Goal: Task Accomplishment & Management: Use online tool/utility

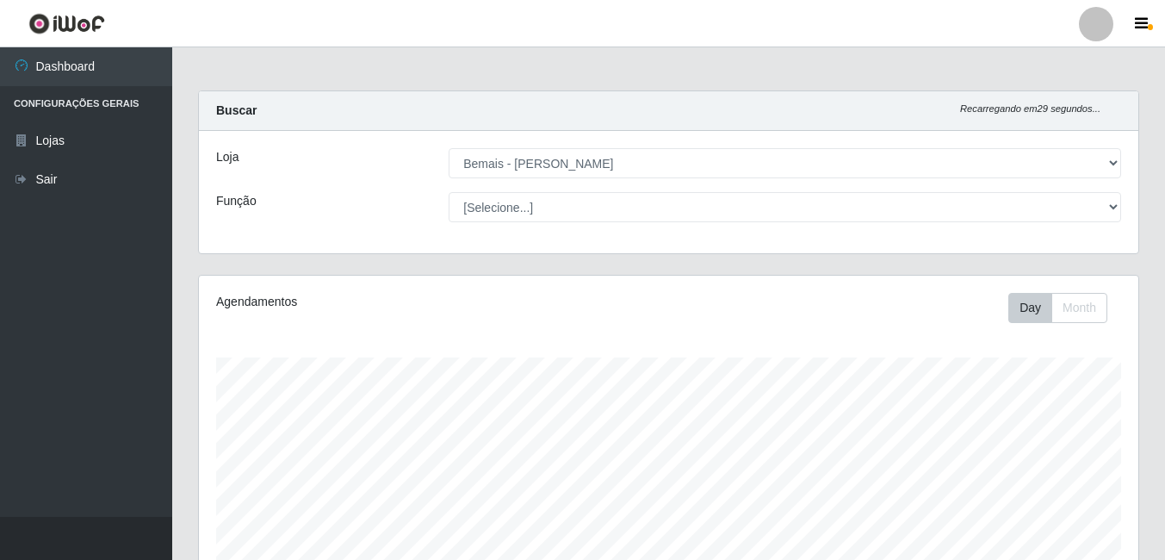
select select "230"
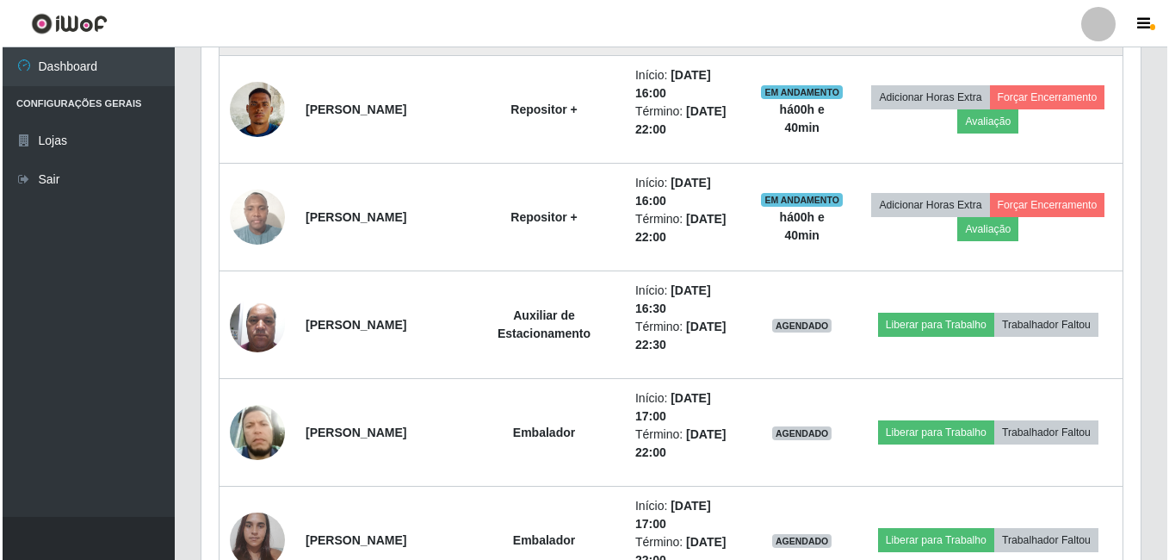
scroll to position [1052, 0]
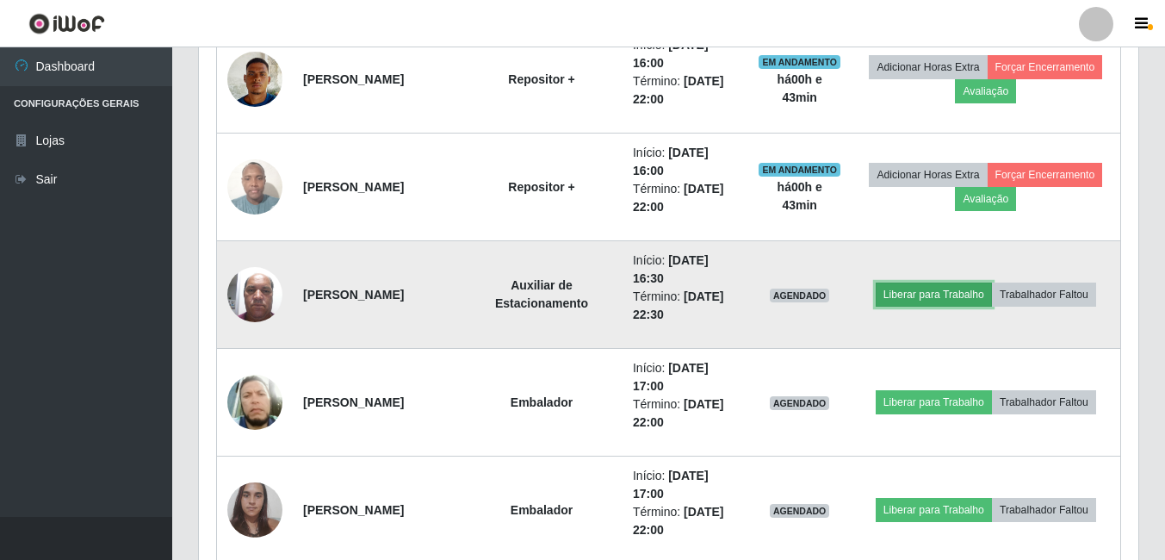
click at [984, 297] on button "Liberar para Trabalho" at bounding box center [934, 294] width 116 height 24
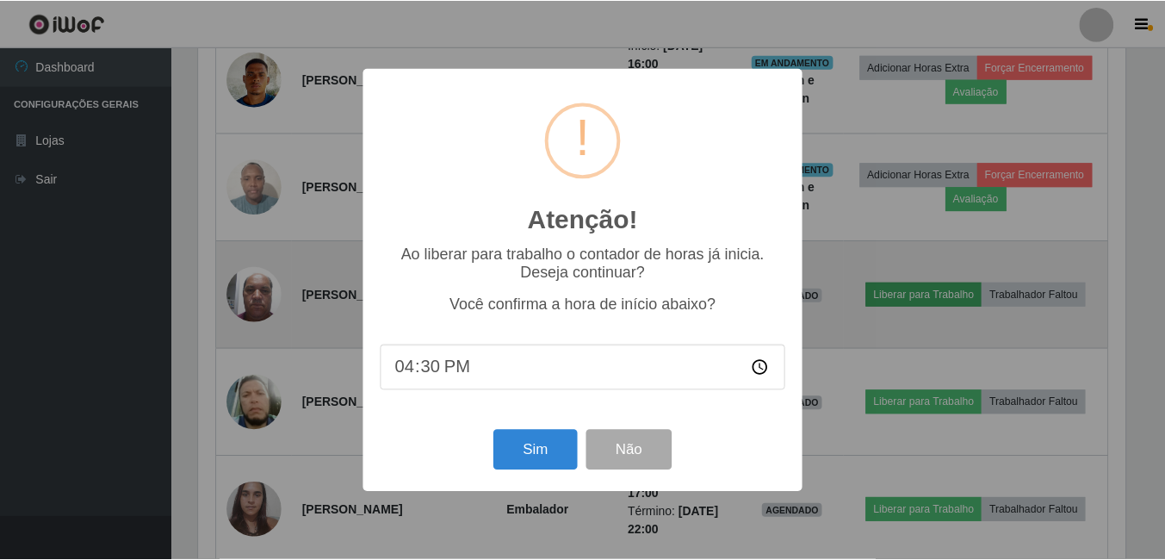
scroll to position [357, 931]
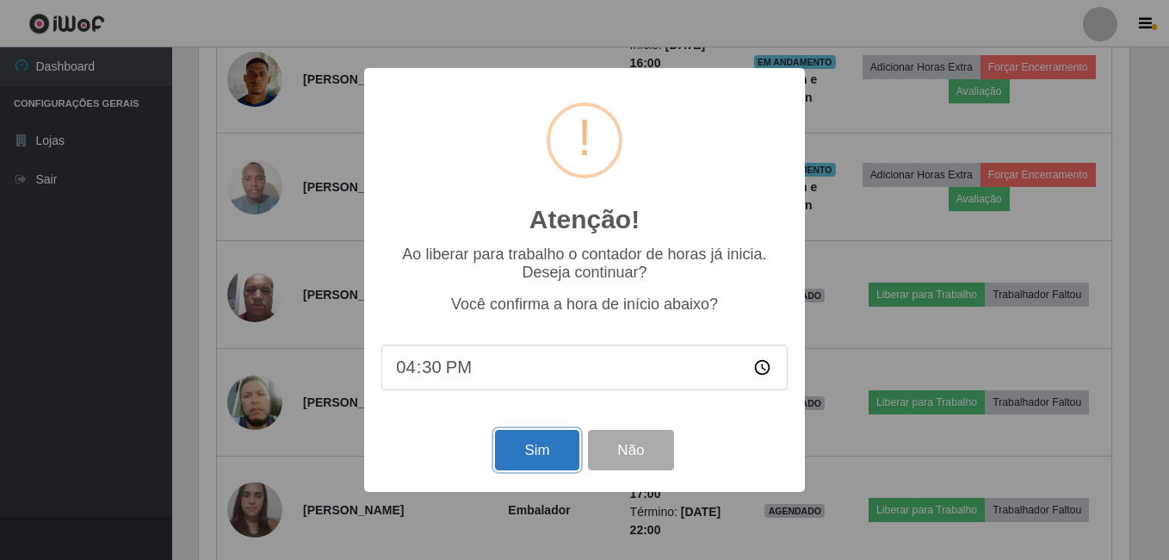
click at [553, 448] on button "Sim" at bounding box center [537, 450] width 84 height 40
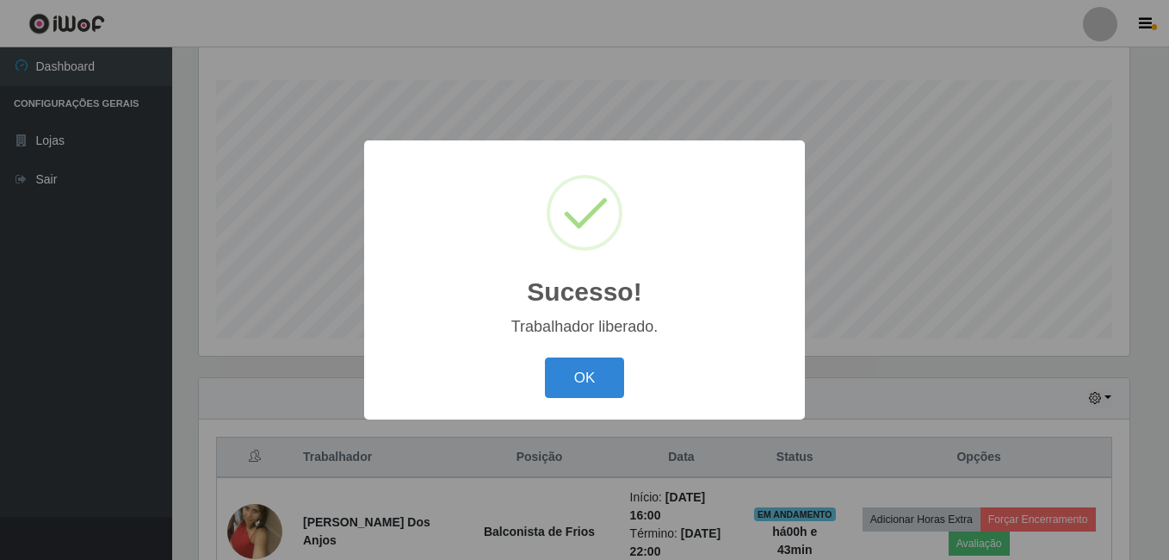
click at [545, 357] on button "OK" at bounding box center [585, 377] width 80 height 40
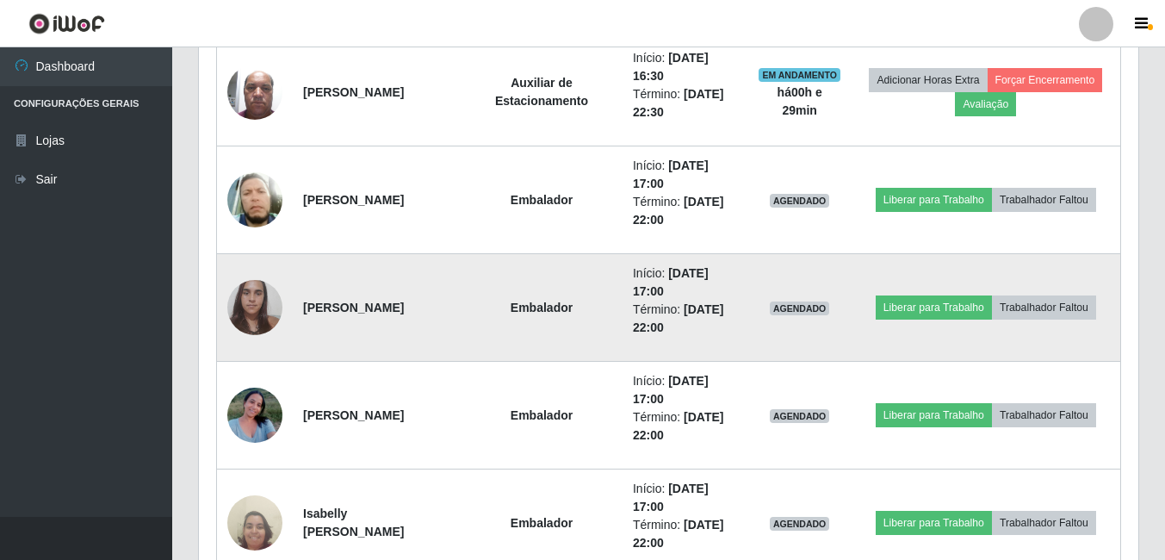
scroll to position [1224, 0]
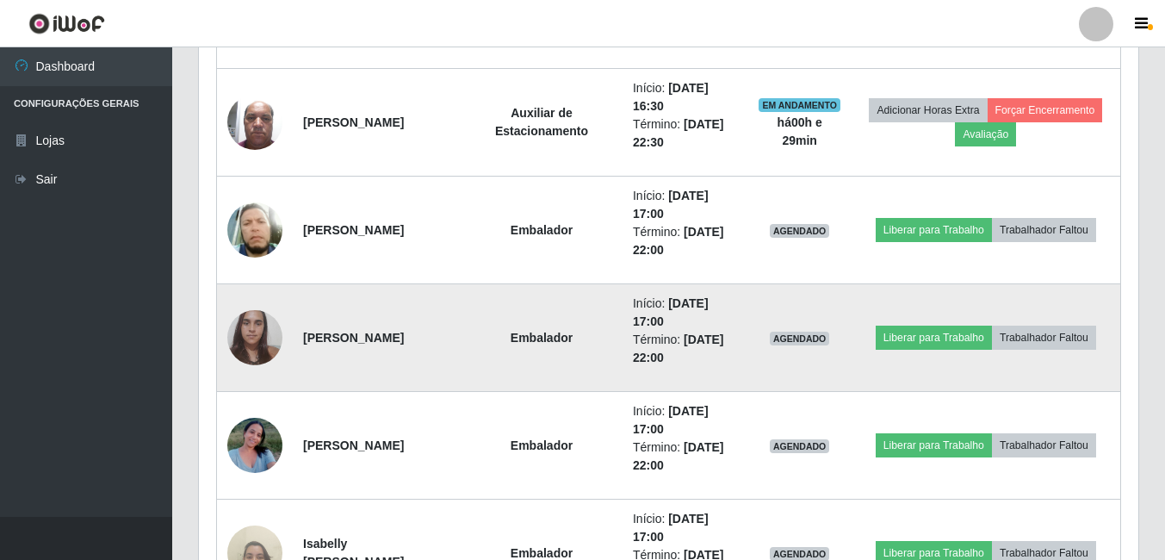
click at [273, 339] on img at bounding box center [254, 337] width 55 height 73
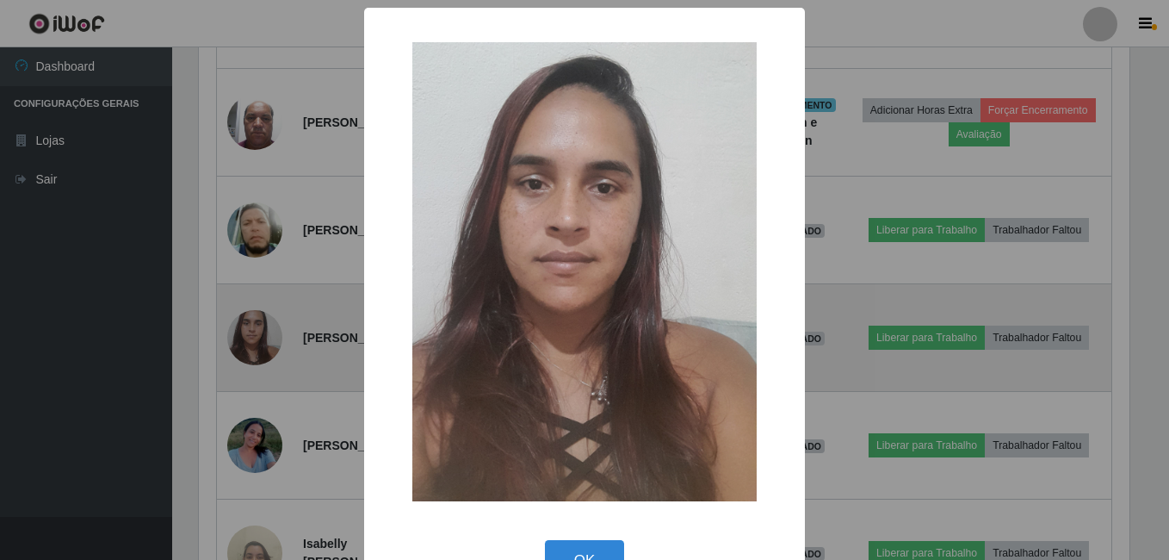
click at [273, 339] on div "× OK Cancel" at bounding box center [584, 280] width 1169 height 560
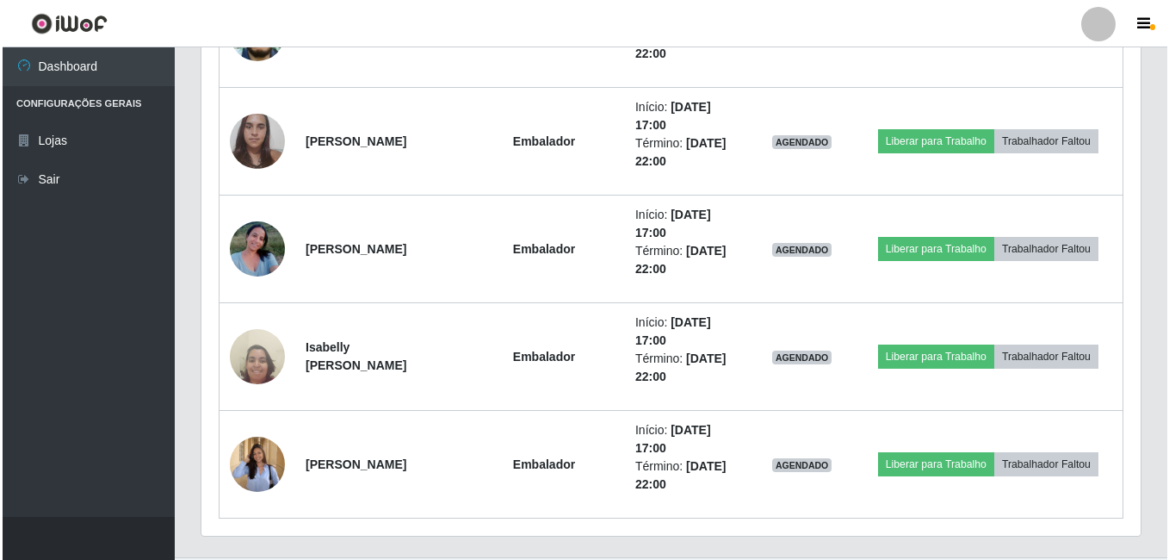
scroll to position [1461, 0]
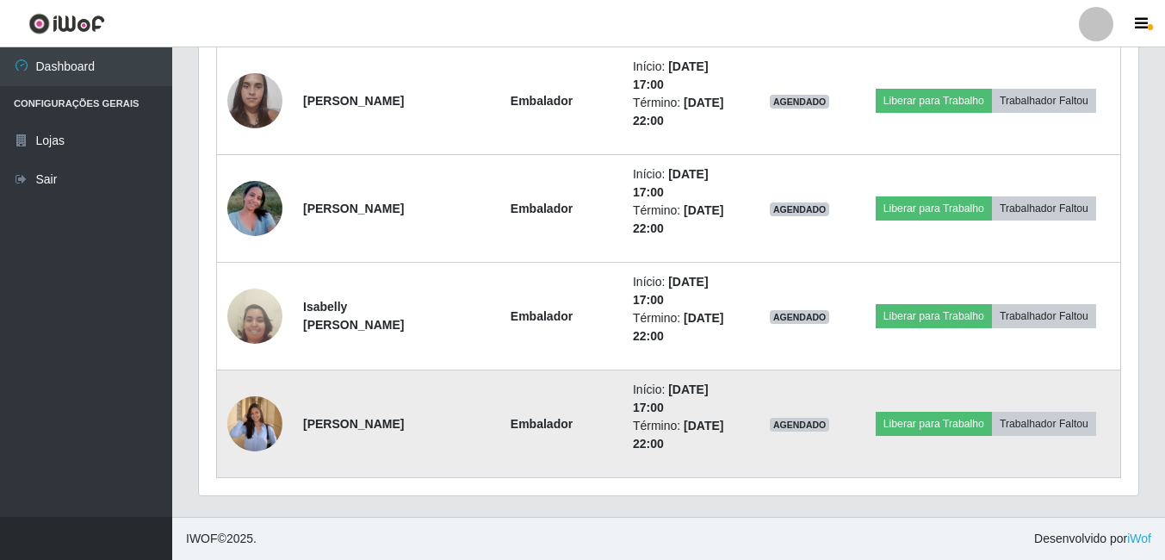
click at [253, 418] on img at bounding box center [254, 422] width 55 height 71
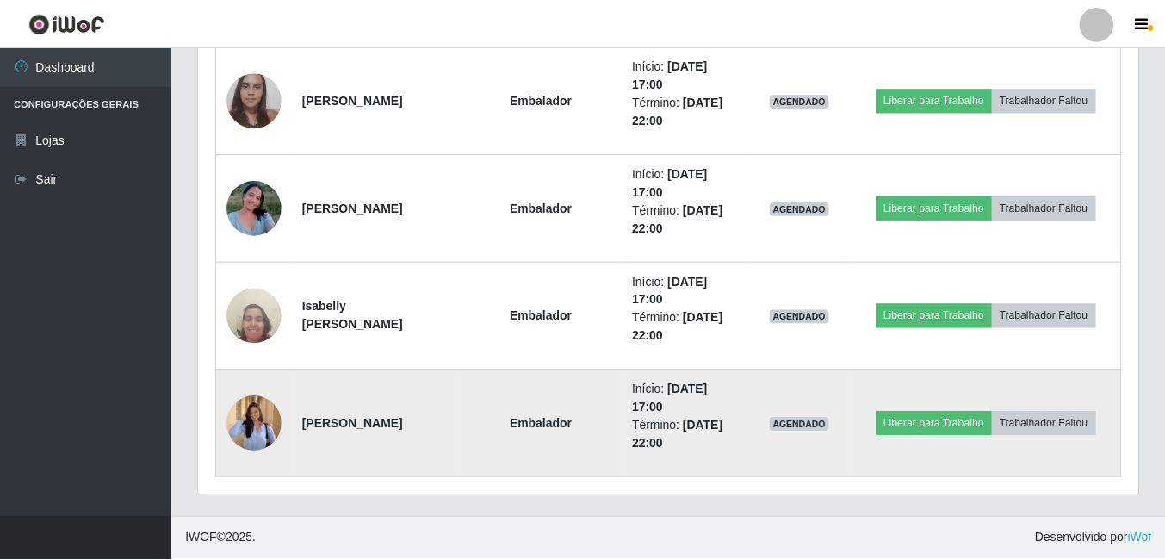
scroll to position [357, 931]
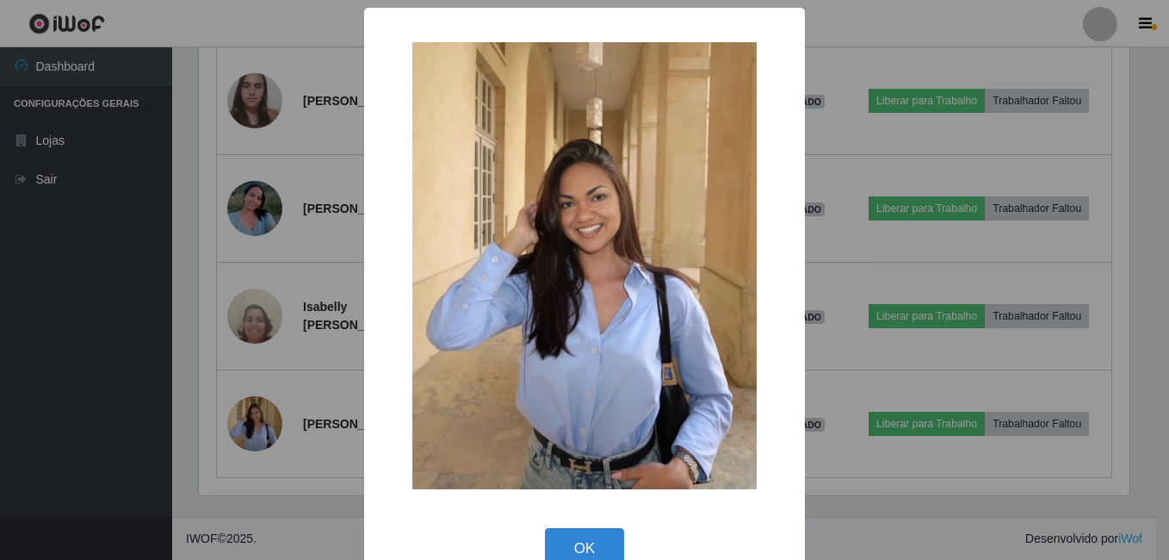
click at [304, 363] on div "× OK Cancel" at bounding box center [584, 280] width 1169 height 560
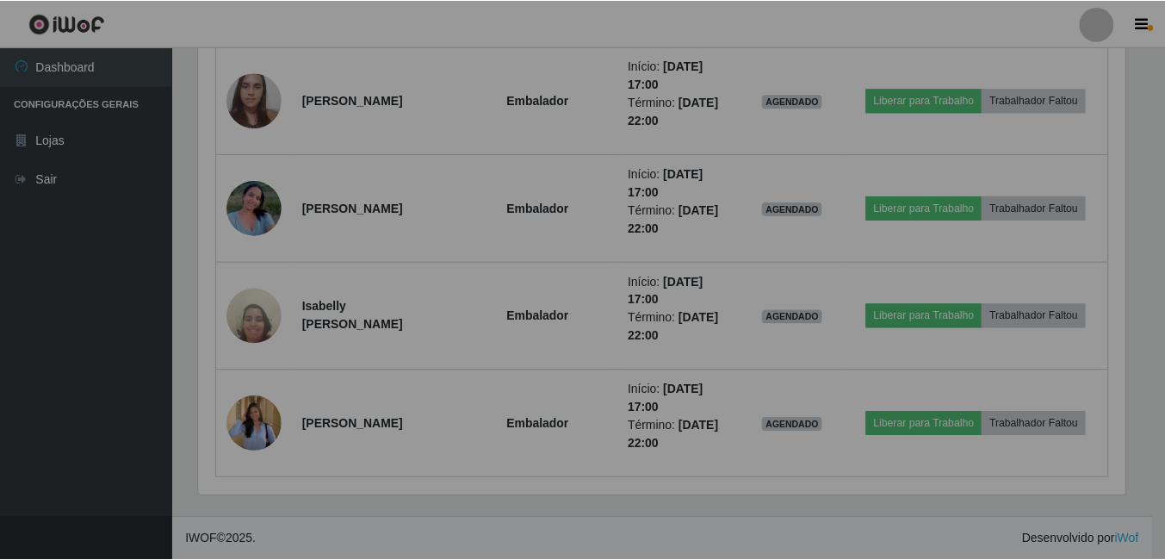
scroll to position [357, 939]
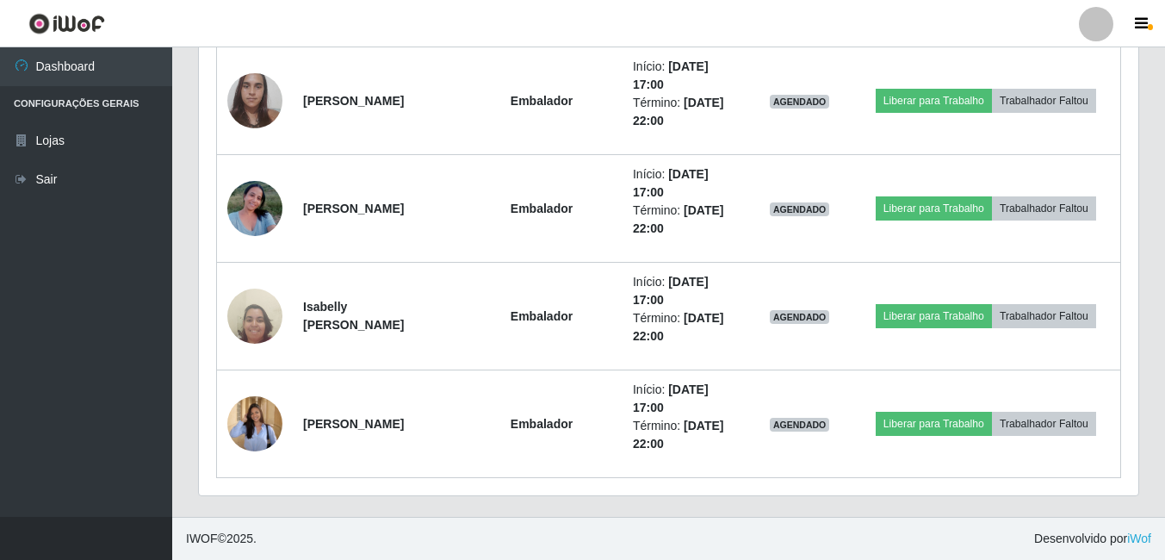
click at [151, 371] on ul "Dashboard Configurações Gerais Lojas Sair" at bounding box center [86, 281] width 172 height 469
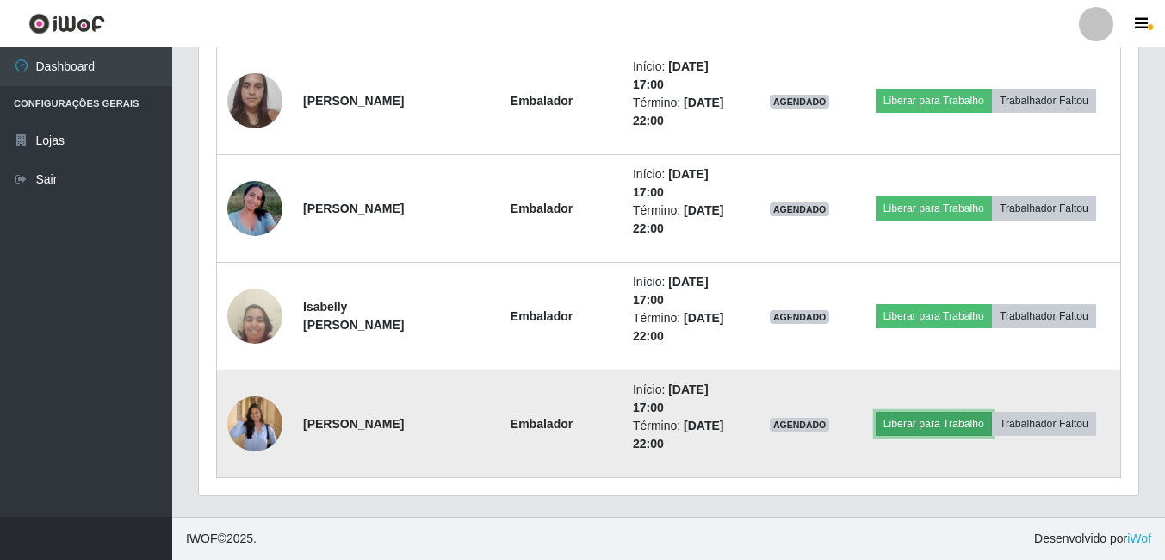
click at [927, 431] on button "Liberar para Trabalho" at bounding box center [934, 424] width 116 height 24
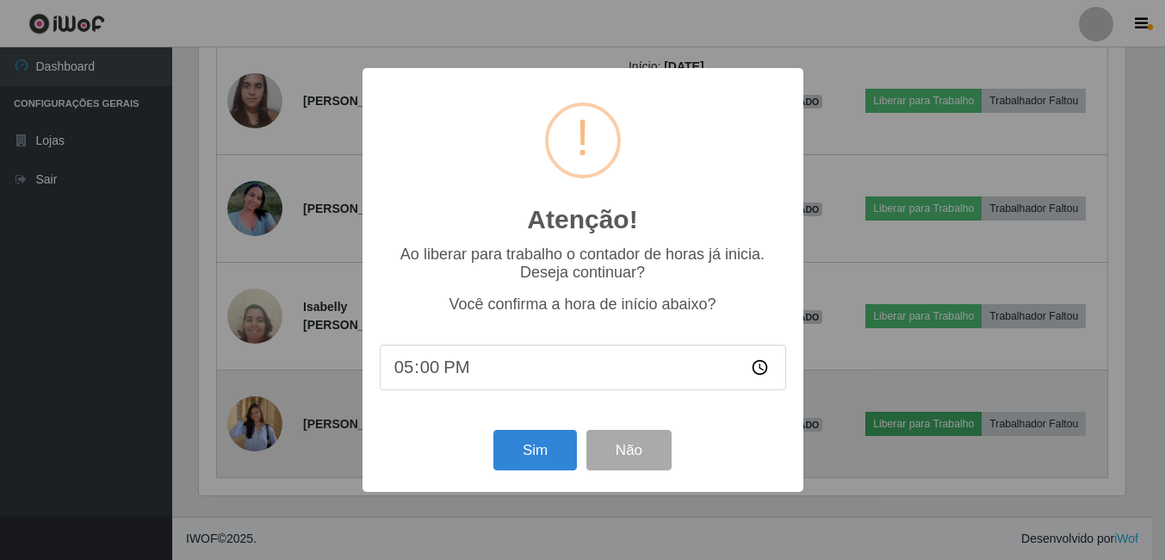
scroll to position [357, 931]
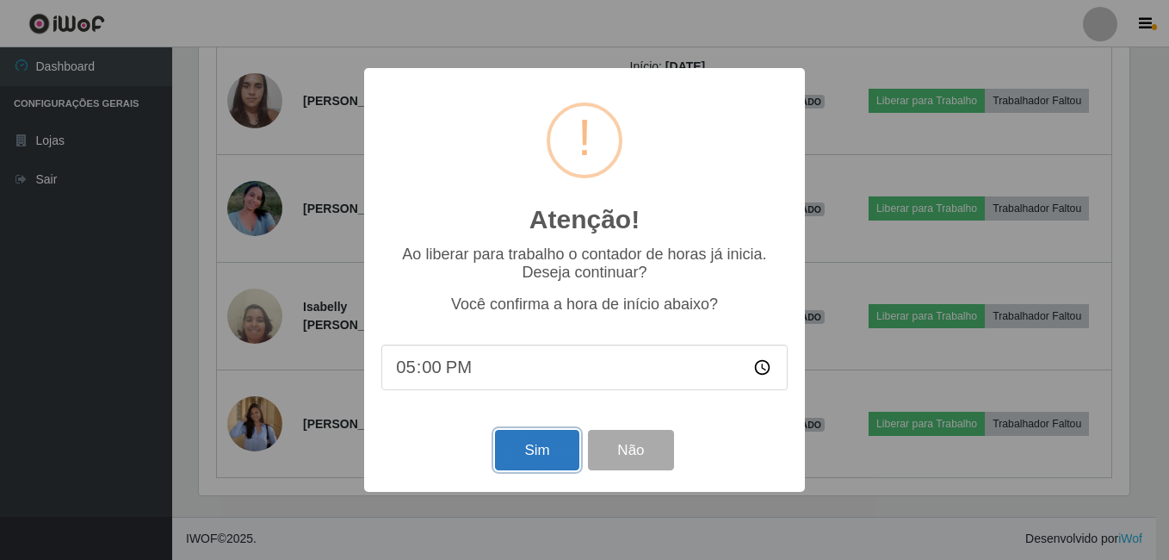
click at [541, 466] on button "Sim" at bounding box center [537, 450] width 84 height 40
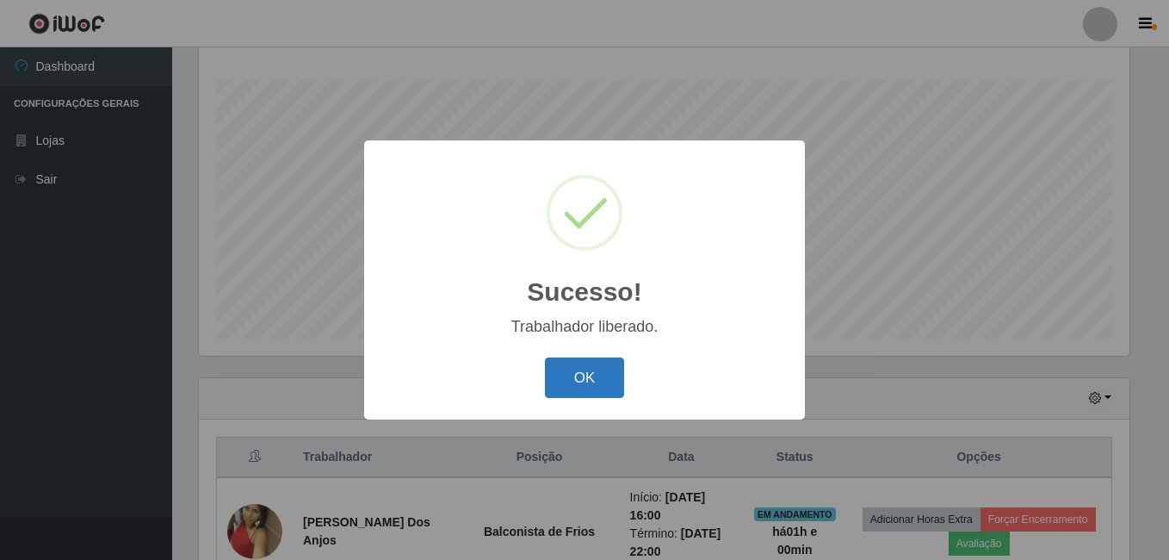
click at [561, 363] on button "OK" at bounding box center [585, 377] width 80 height 40
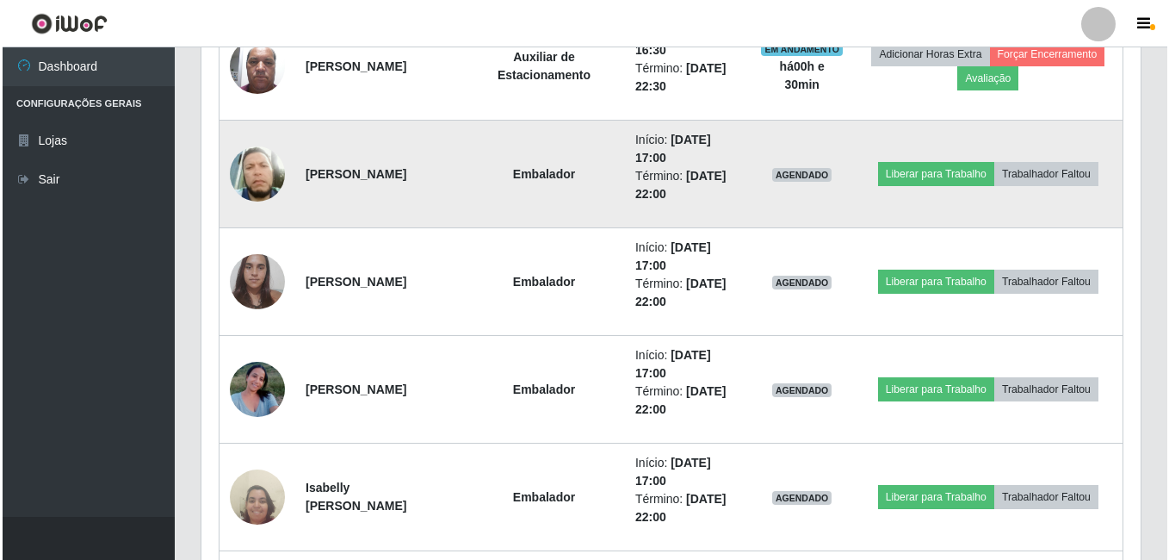
scroll to position [1311, 0]
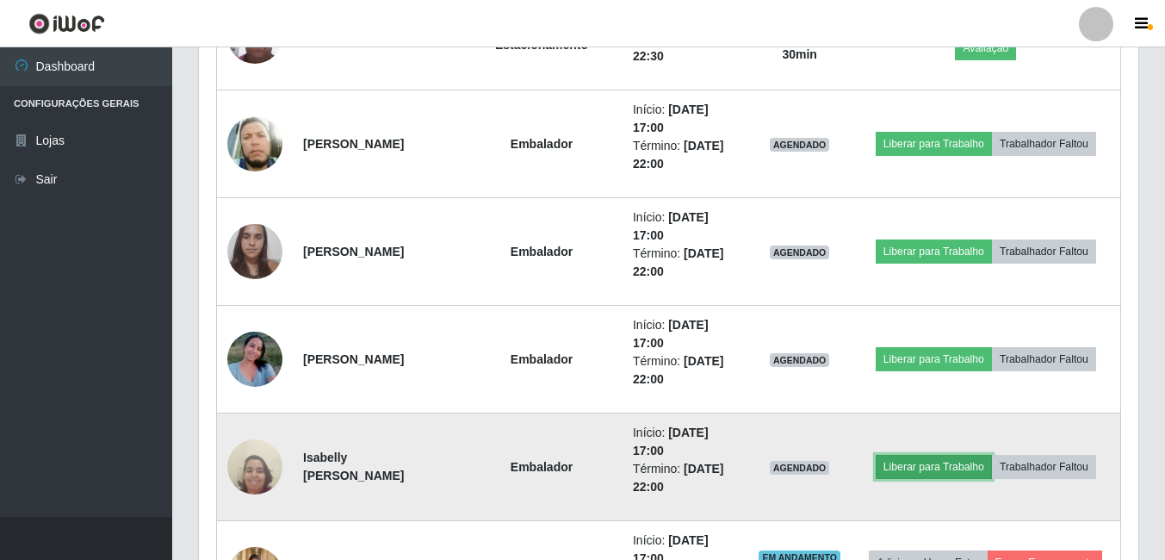
click at [912, 462] on button "Liberar para Trabalho" at bounding box center [934, 467] width 116 height 24
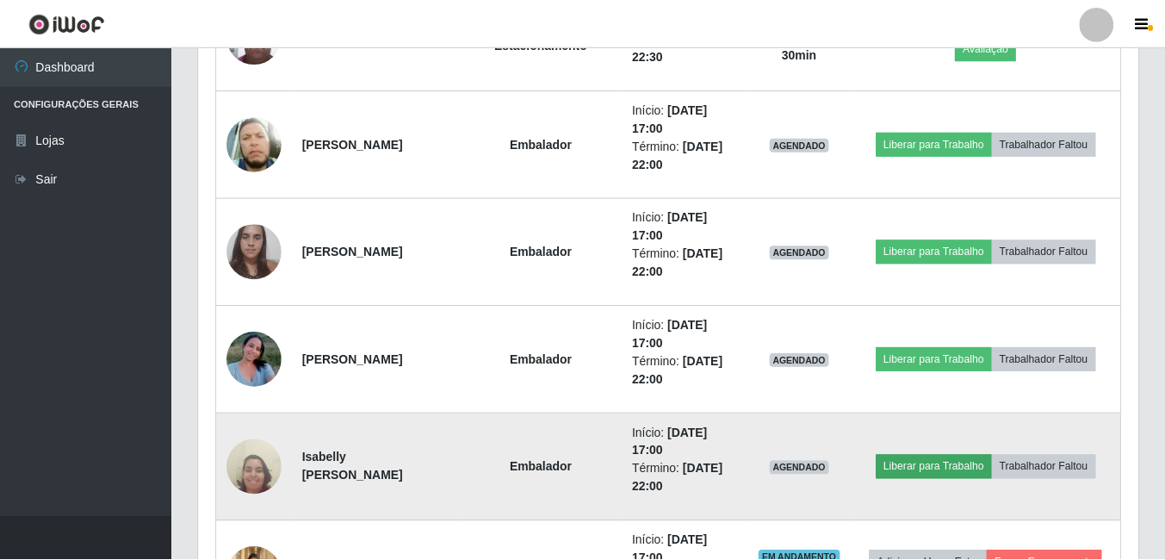
scroll to position [357, 931]
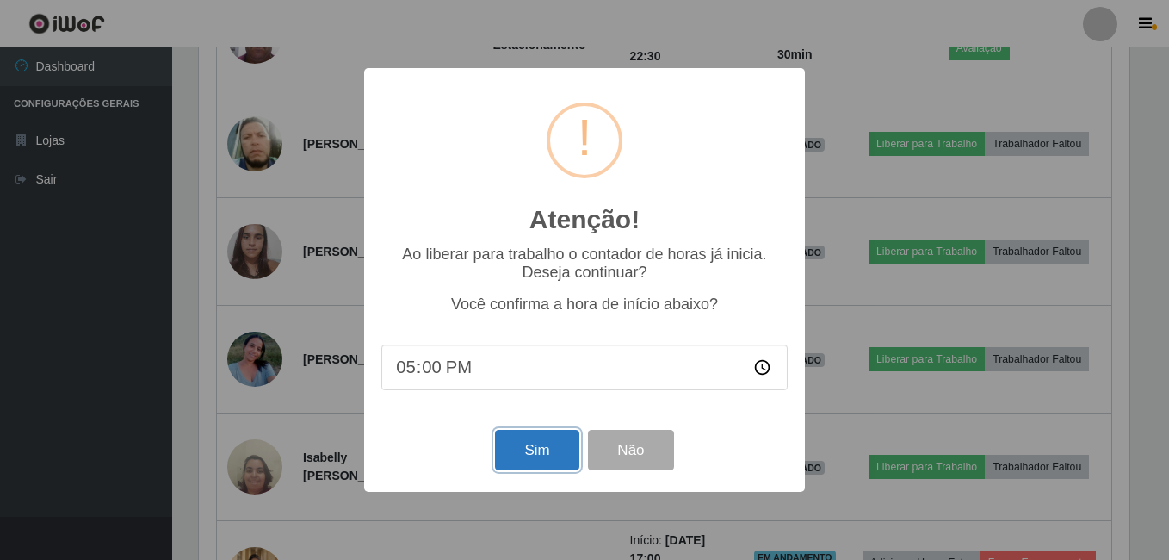
click at [549, 458] on button "Sim" at bounding box center [537, 450] width 84 height 40
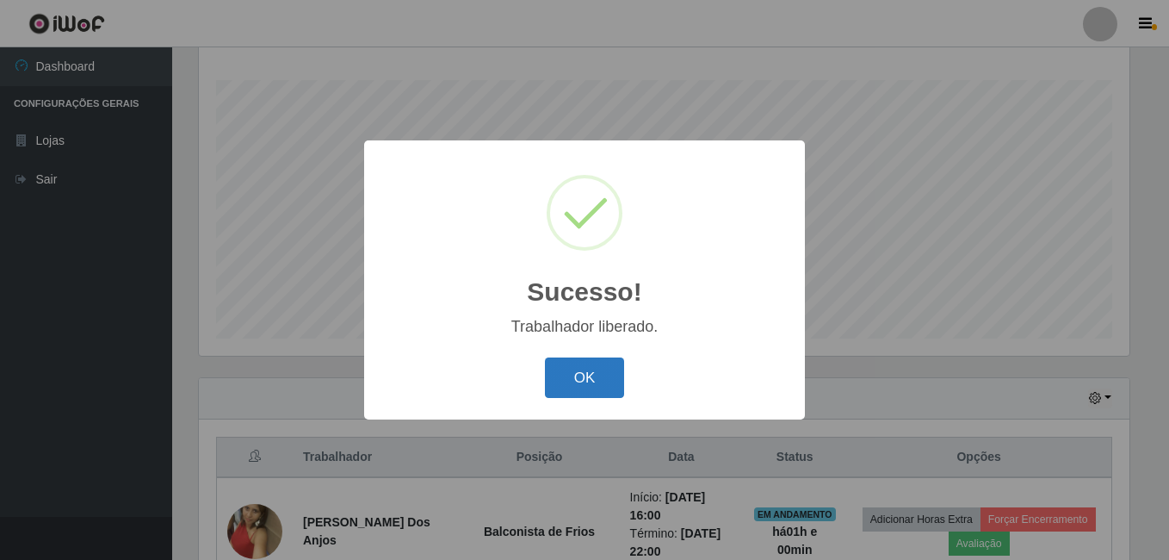
click at [567, 375] on button "OK" at bounding box center [585, 377] width 80 height 40
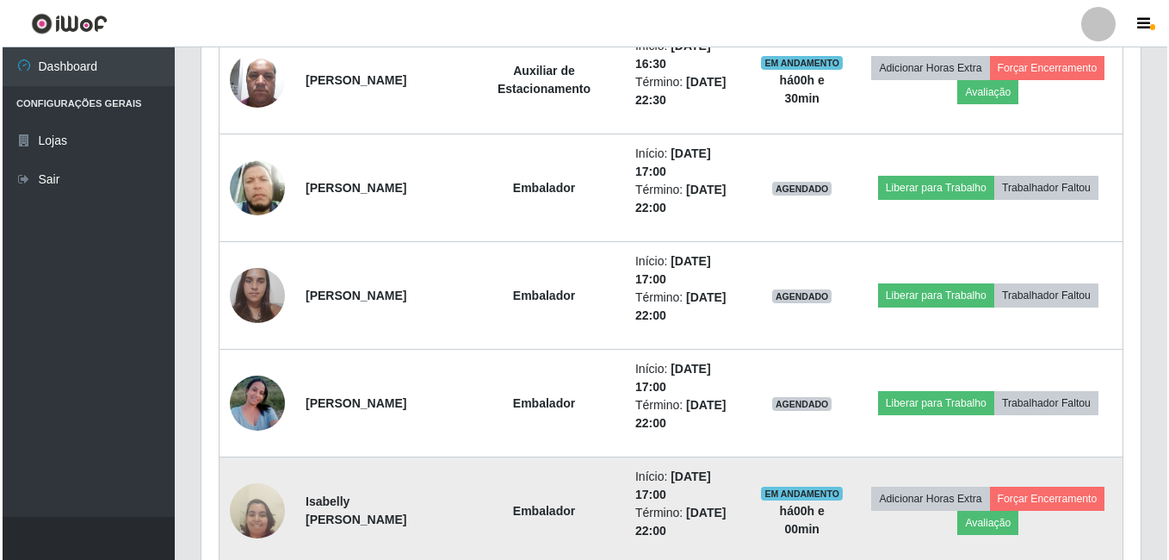
scroll to position [1138, 0]
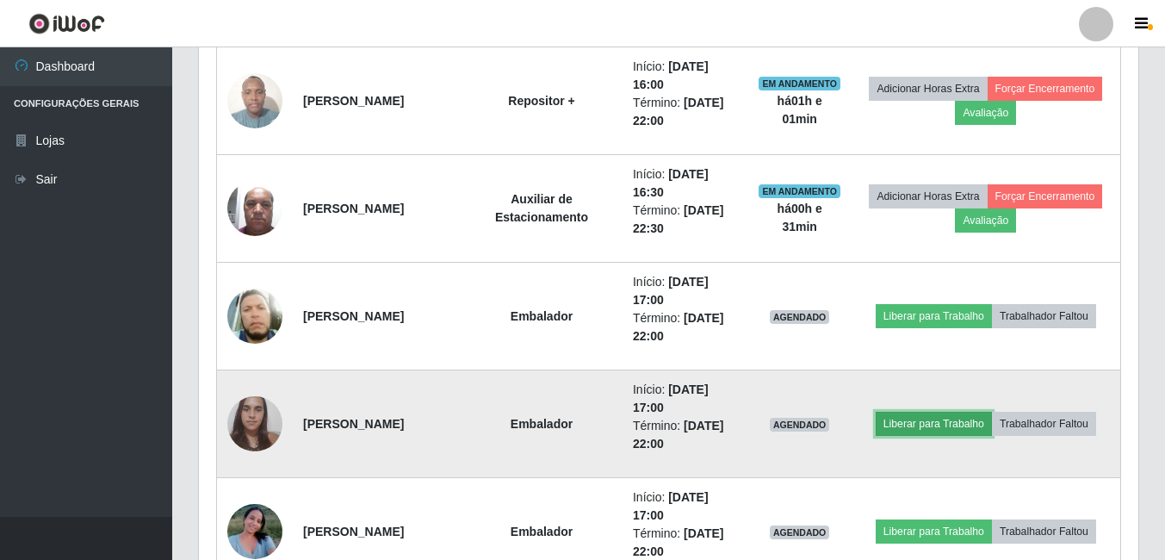
click at [925, 416] on button "Liberar para Trabalho" at bounding box center [934, 424] width 116 height 24
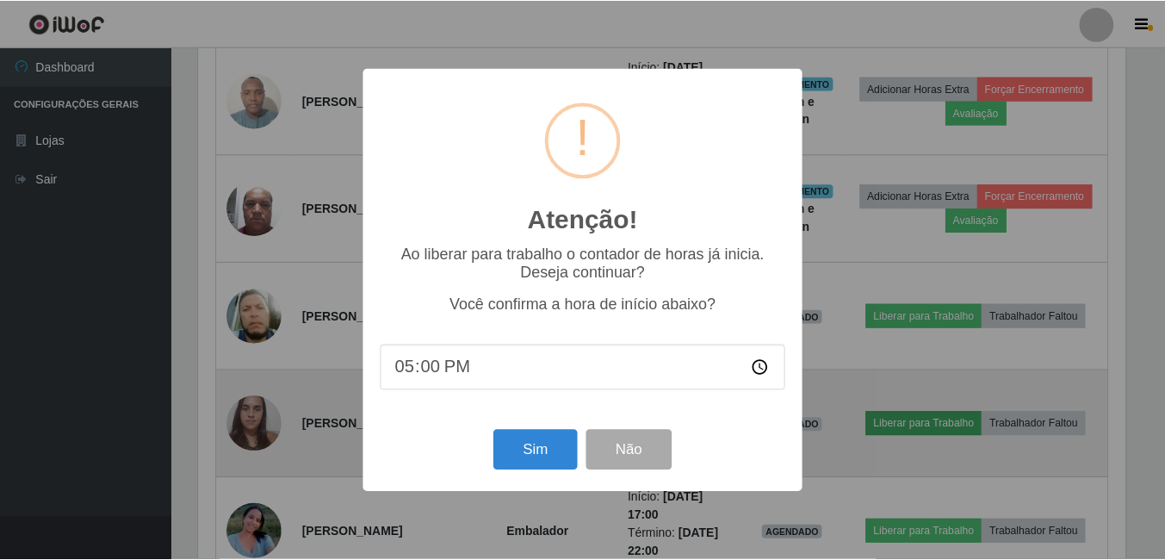
scroll to position [357, 931]
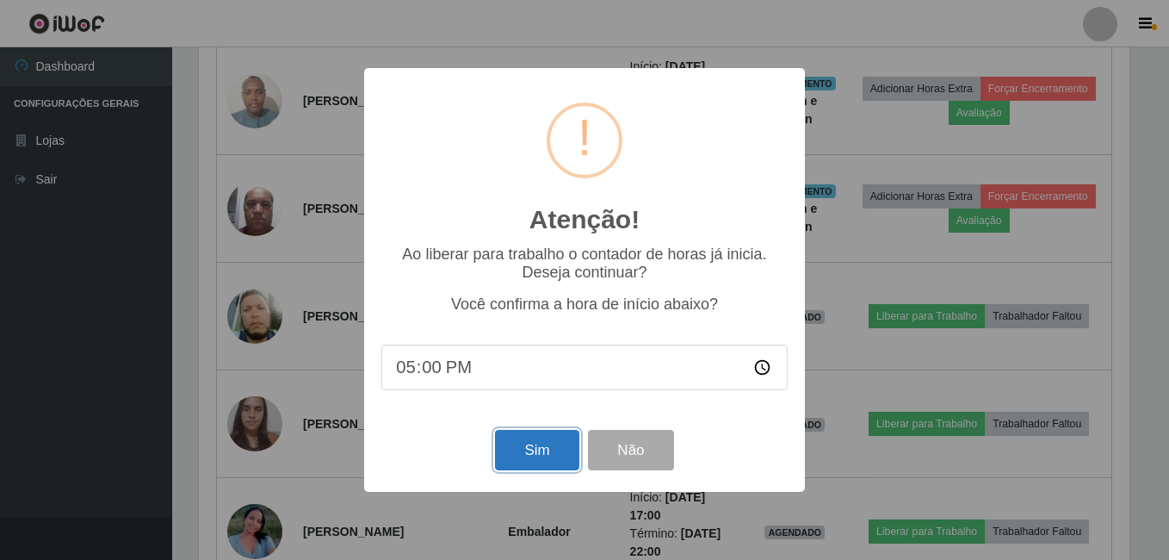
click at [550, 448] on button "Sim" at bounding box center [537, 450] width 84 height 40
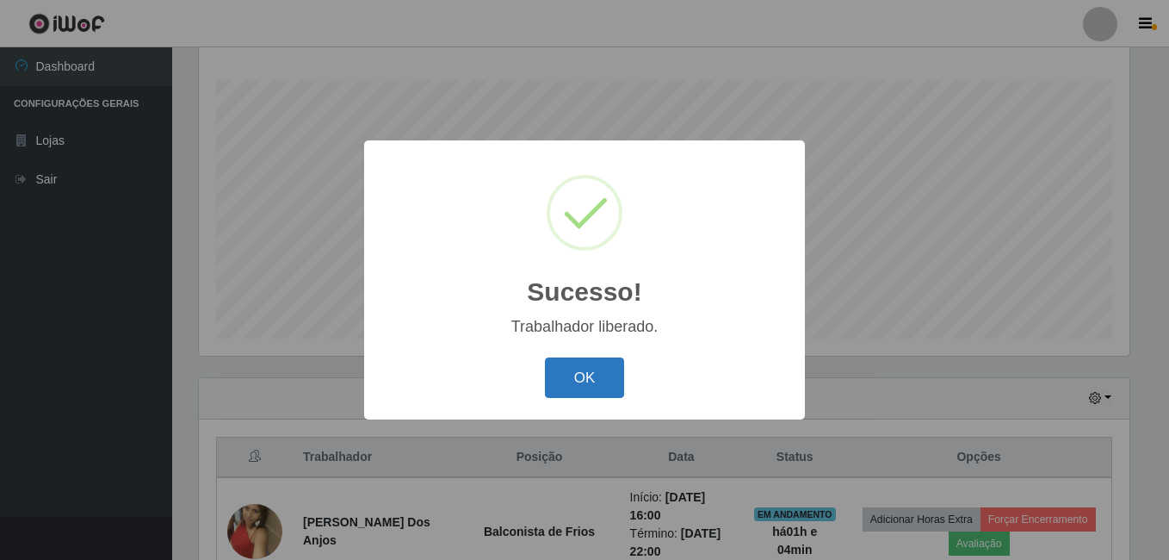
click at [583, 370] on button "OK" at bounding box center [585, 377] width 80 height 40
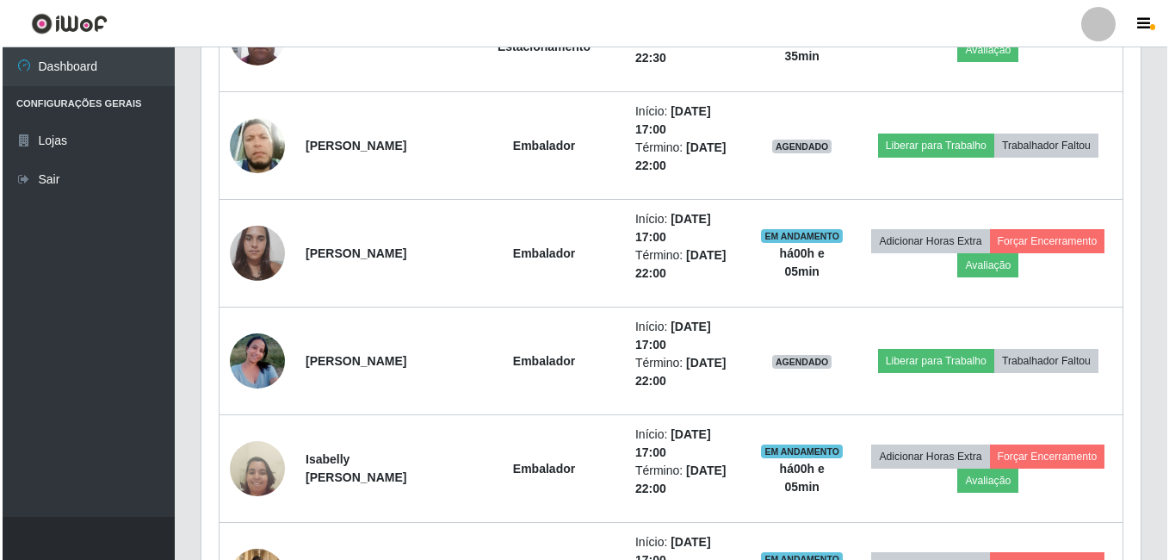
scroll to position [1311, 0]
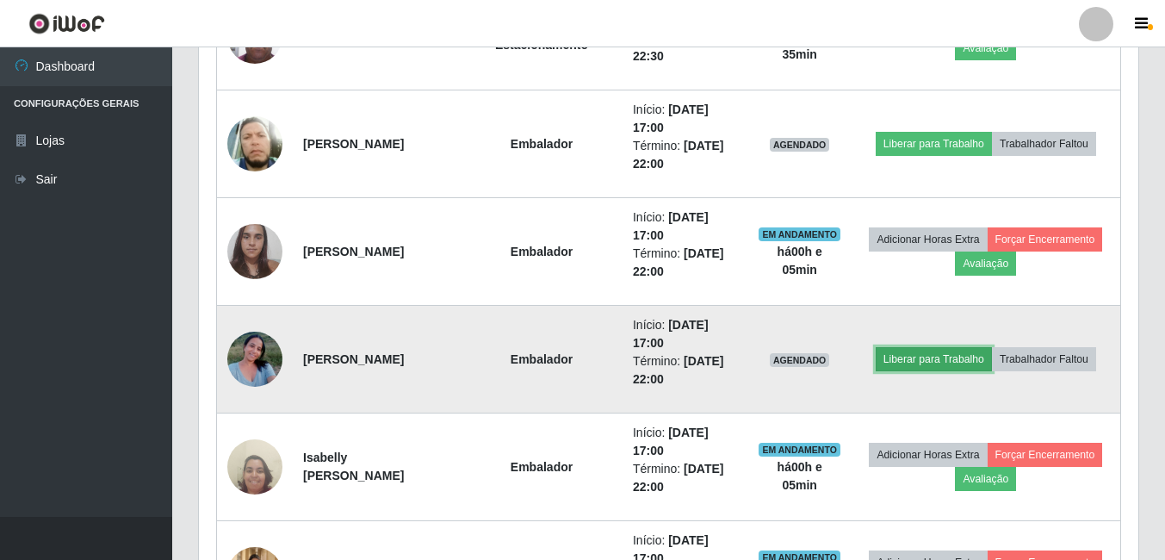
click at [923, 365] on button "Liberar para Trabalho" at bounding box center [934, 359] width 116 height 24
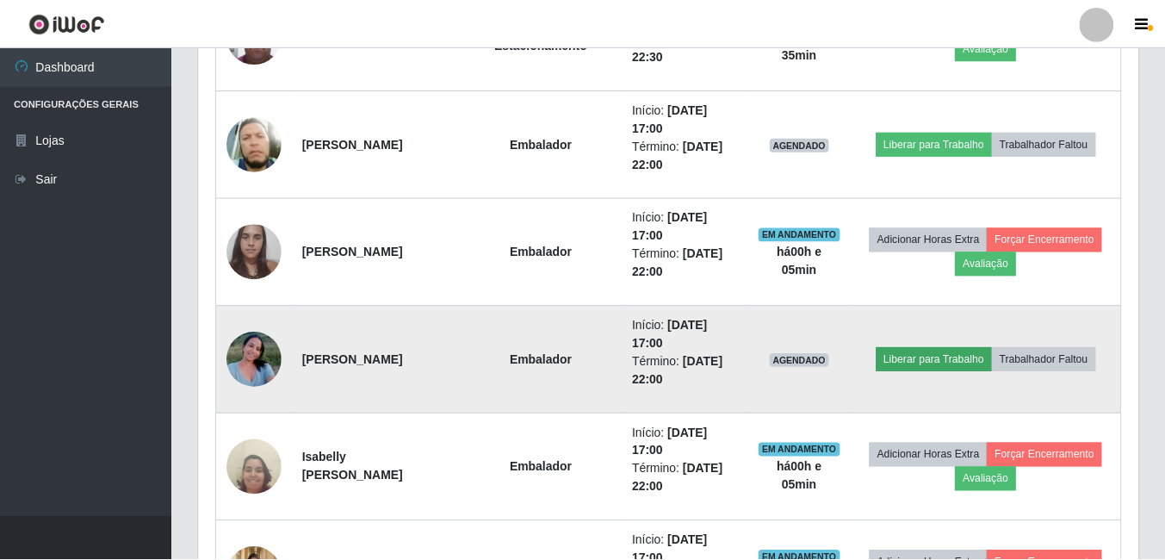
scroll to position [357, 931]
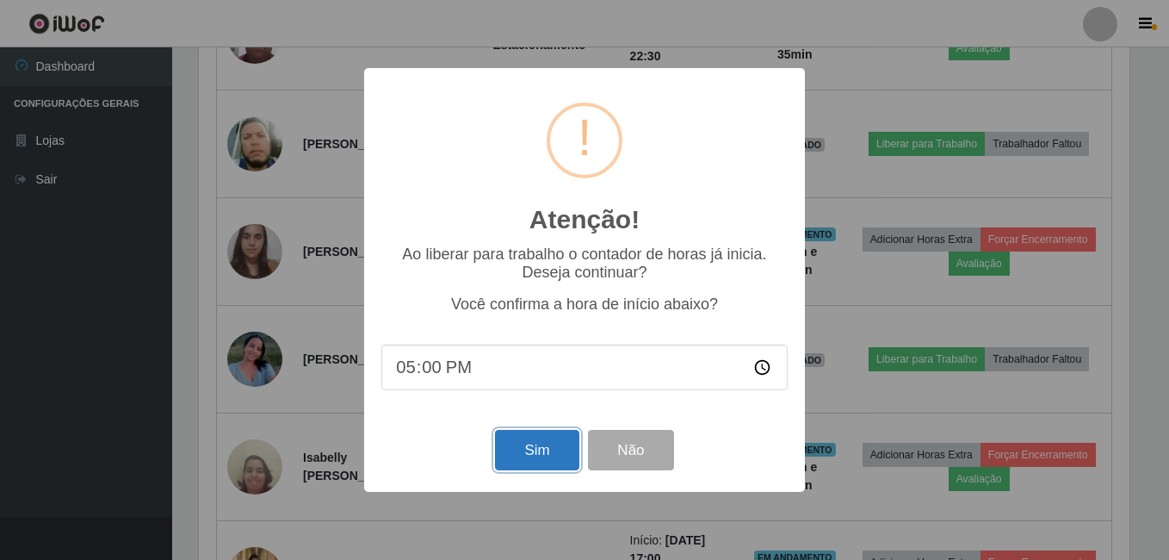
click at [542, 455] on button "Sim" at bounding box center [537, 450] width 84 height 40
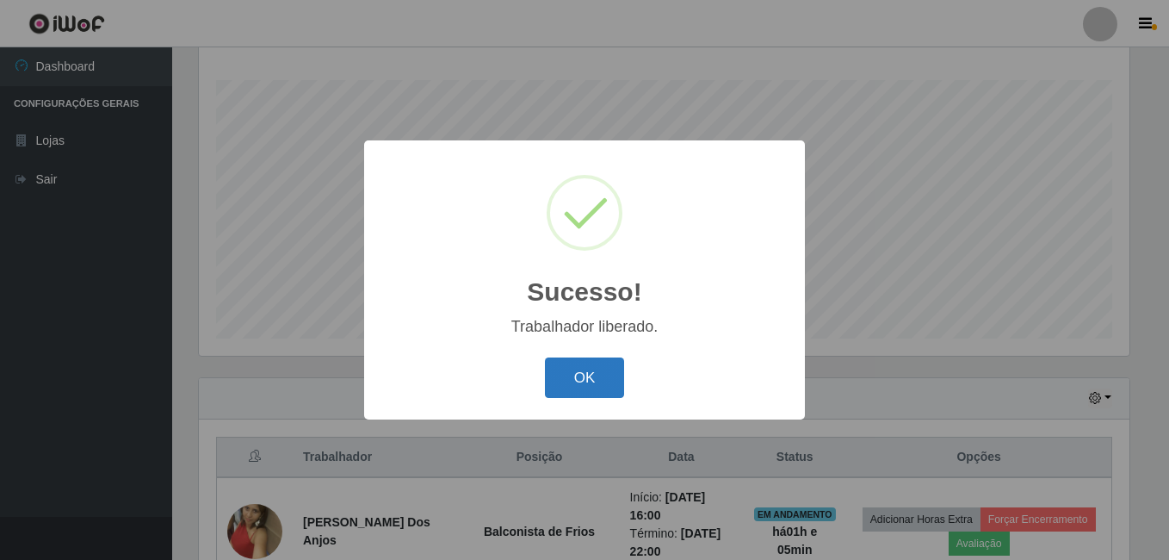
click at [609, 373] on button "OK" at bounding box center [585, 377] width 80 height 40
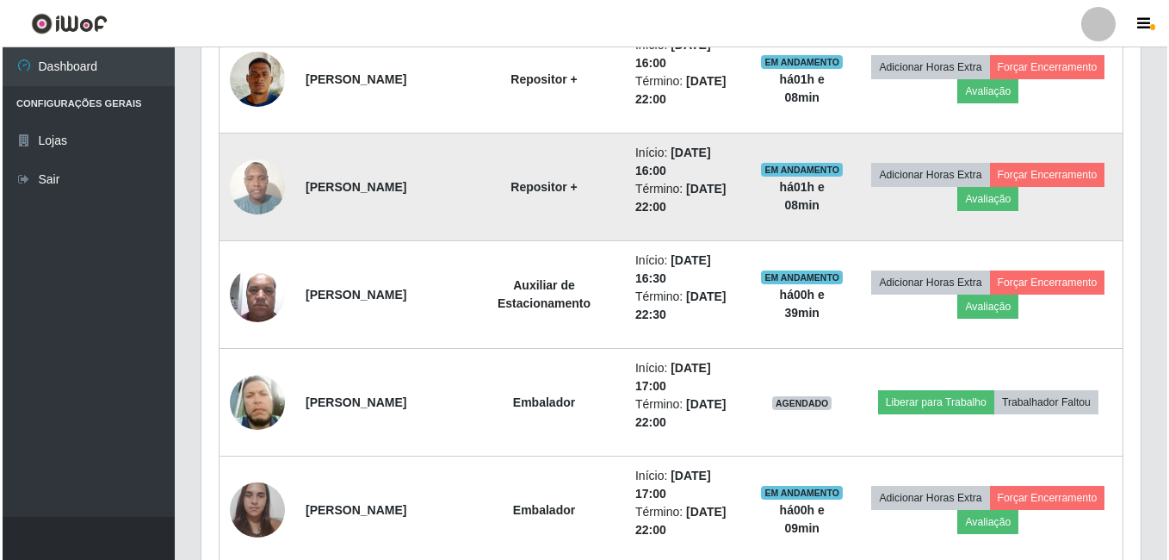
scroll to position [1138, 0]
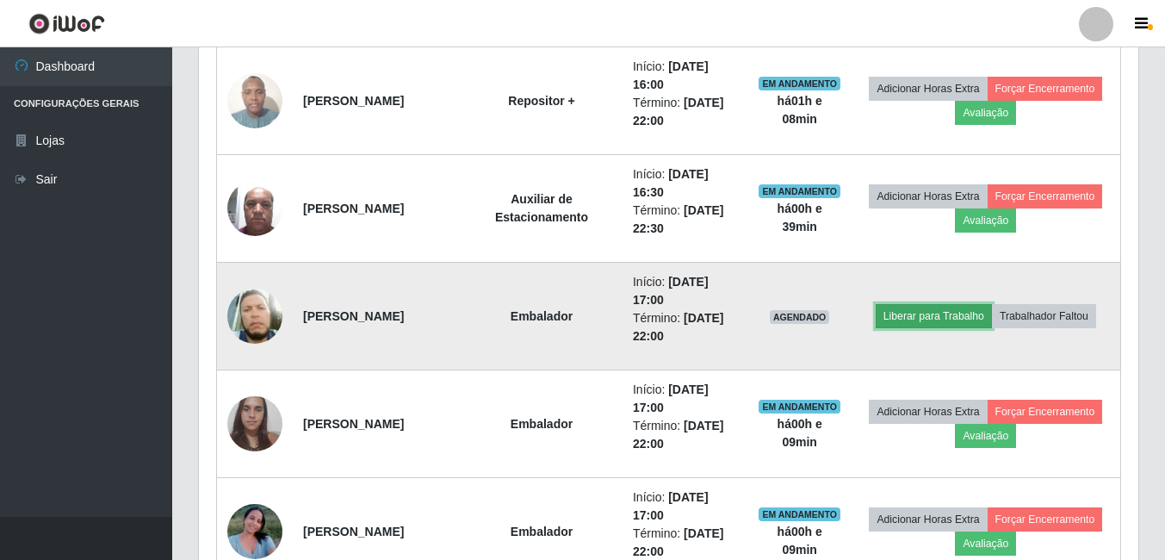
click at [961, 312] on button "Liberar para Trabalho" at bounding box center [934, 316] width 116 height 24
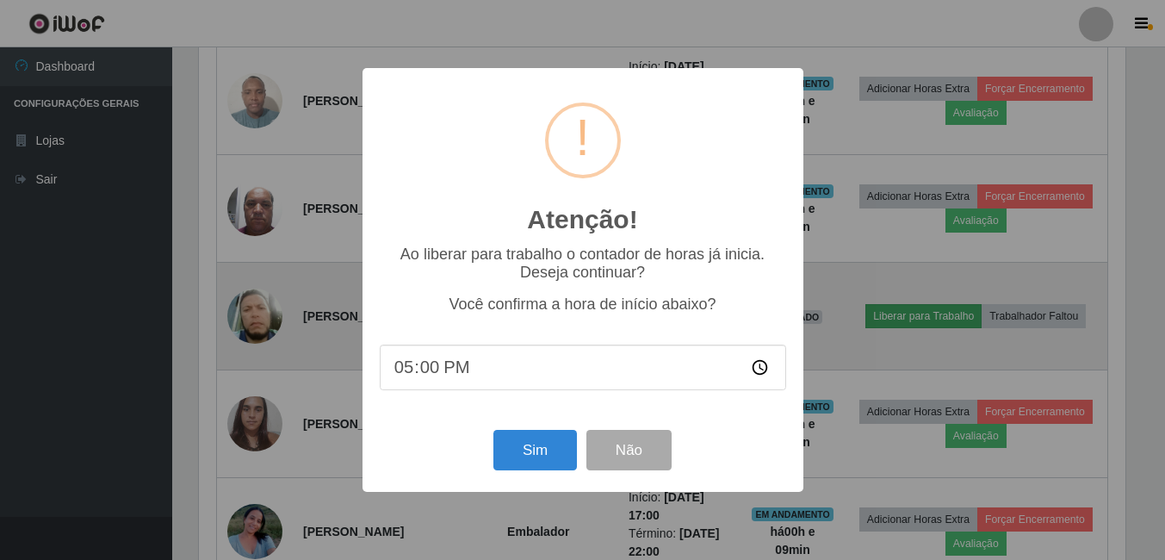
scroll to position [357, 931]
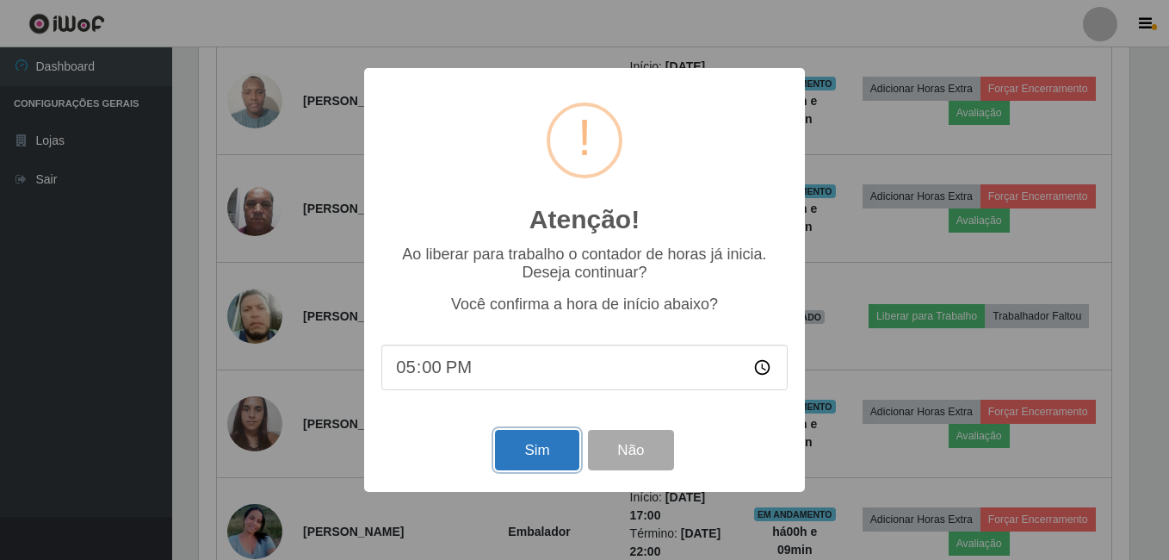
click at [539, 447] on button "Sim" at bounding box center [537, 450] width 84 height 40
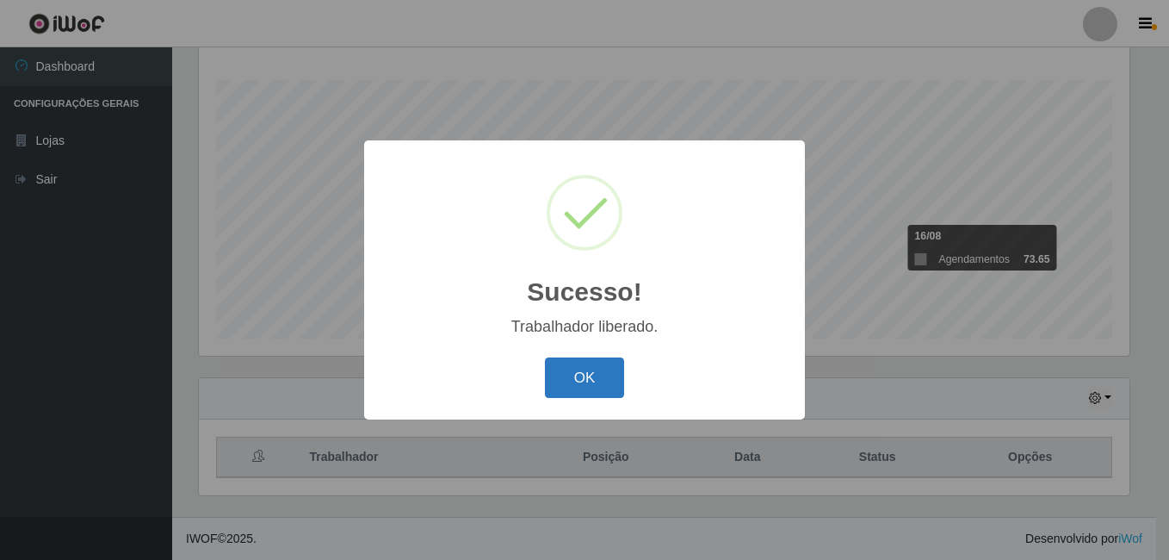
click at [583, 381] on button "OK" at bounding box center [585, 377] width 80 height 40
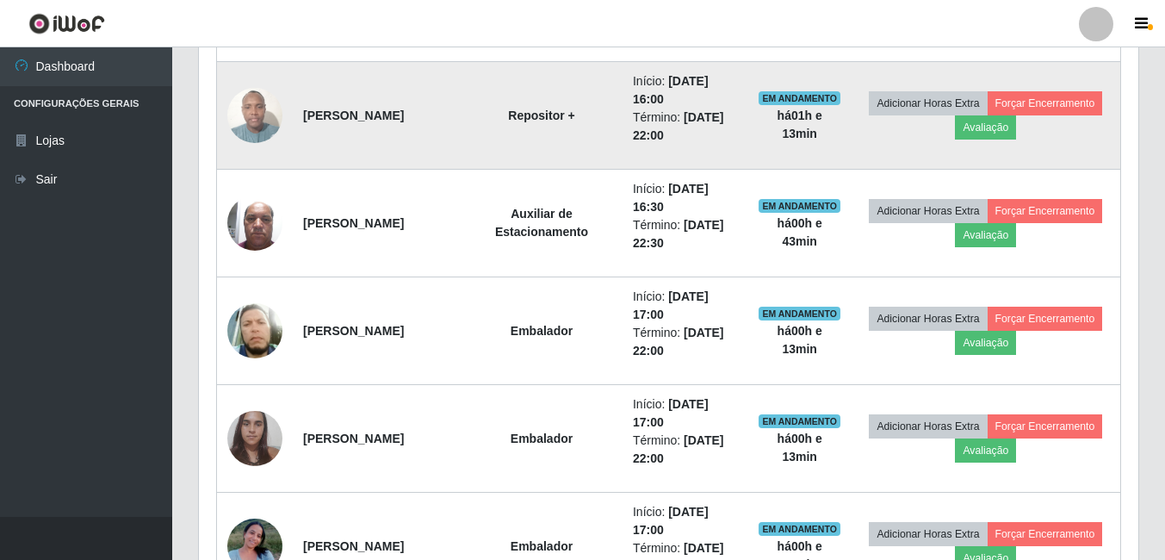
scroll to position [1117, 0]
